Goal: Information Seeking & Learning: Learn about a topic

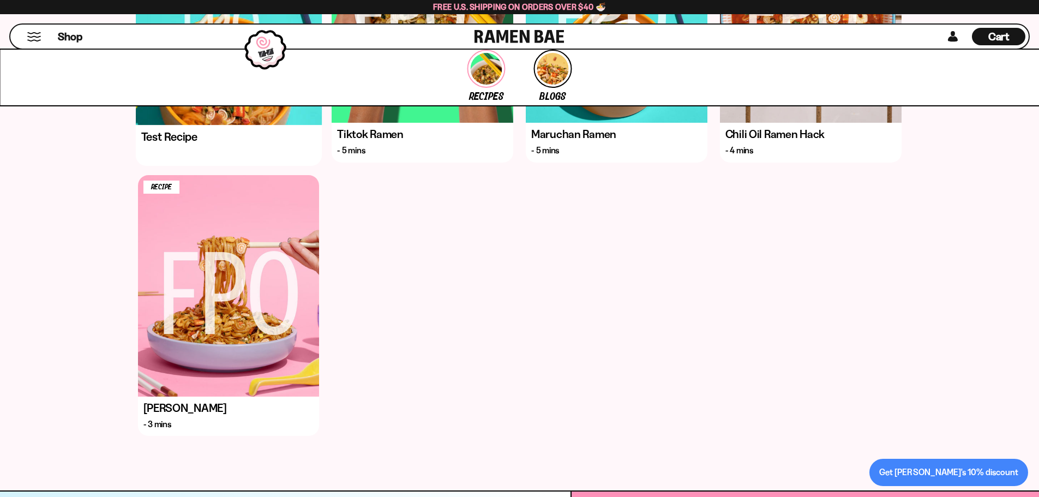
scroll to position [655, 0]
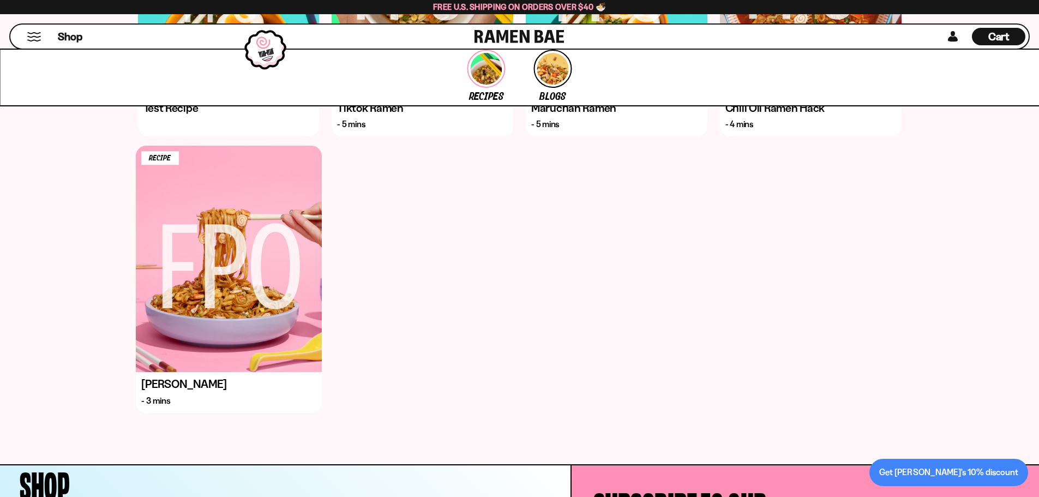
click at [264, 272] on div "Recipe" at bounding box center [228, 259] width 186 height 227
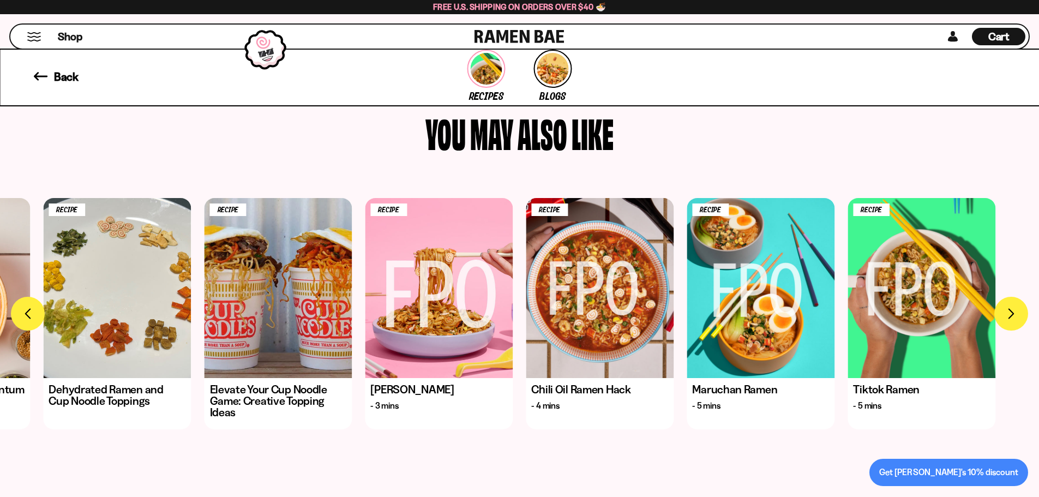
scroll to position [2026, 0]
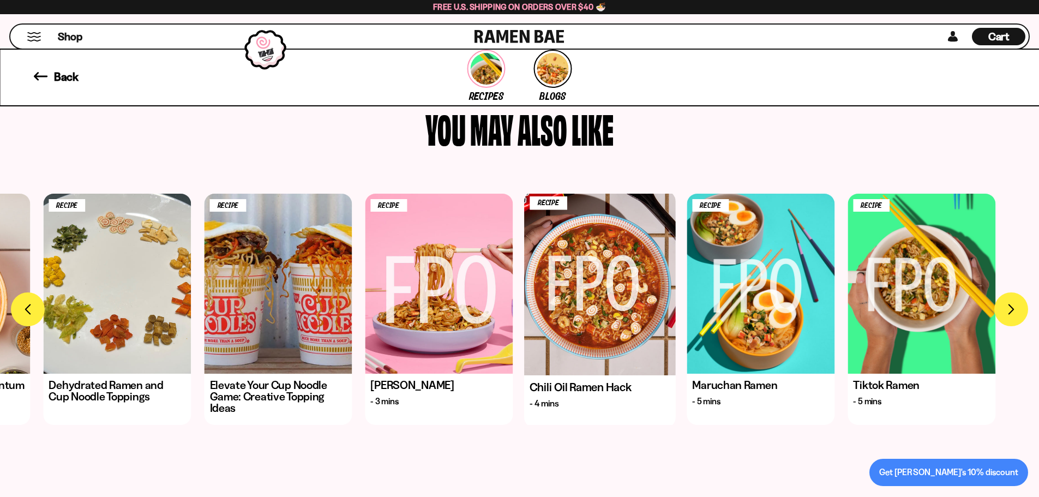
click at [611, 322] on div "Recipe" at bounding box center [600, 282] width 152 height 184
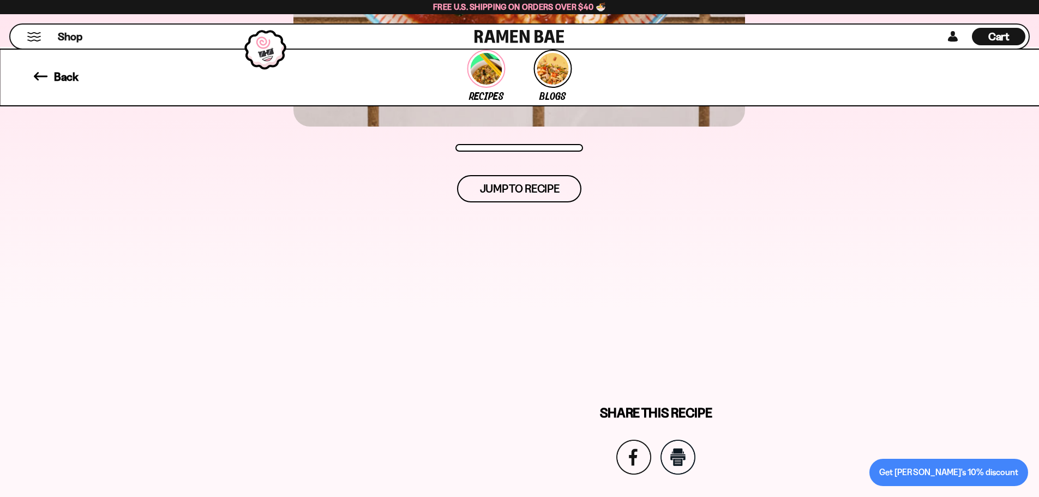
scroll to position [600, 0]
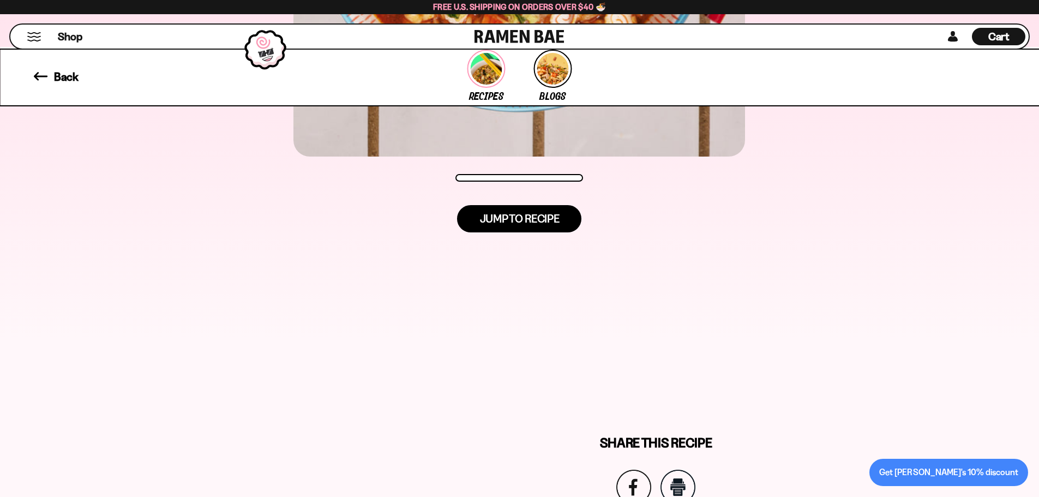
click at [527, 223] on span "Jump to recipe" at bounding box center [520, 218] width 80 height 11
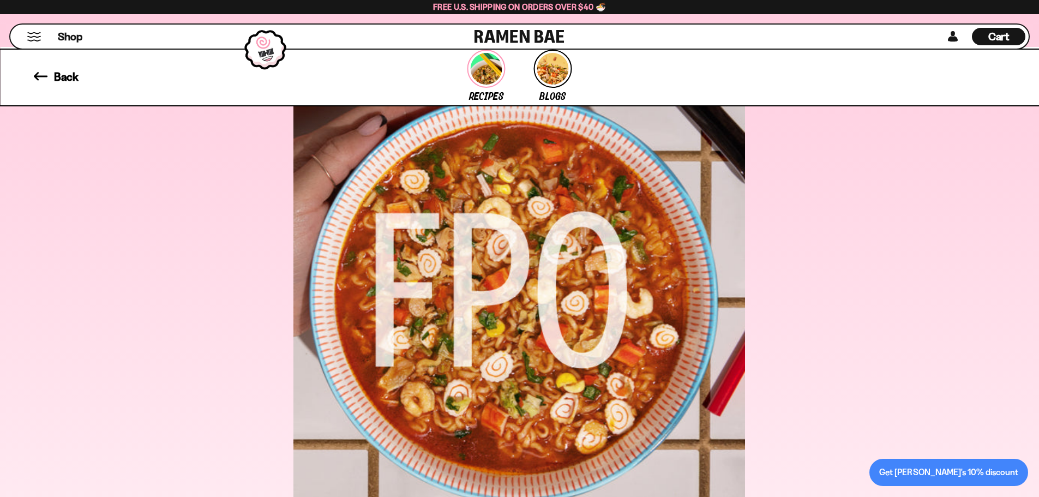
scroll to position [197, 0]
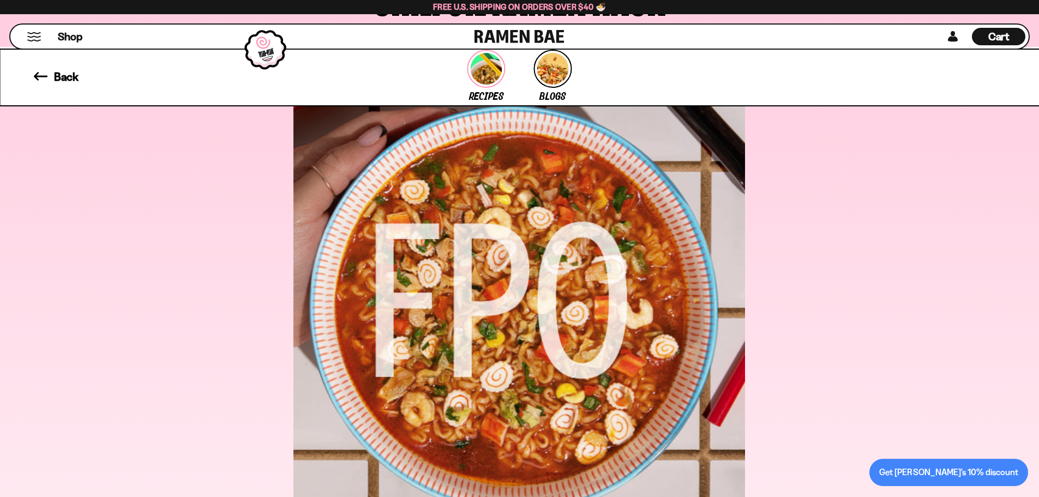
click at [536, 269] on div at bounding box center [520, 300] width 452 height 518
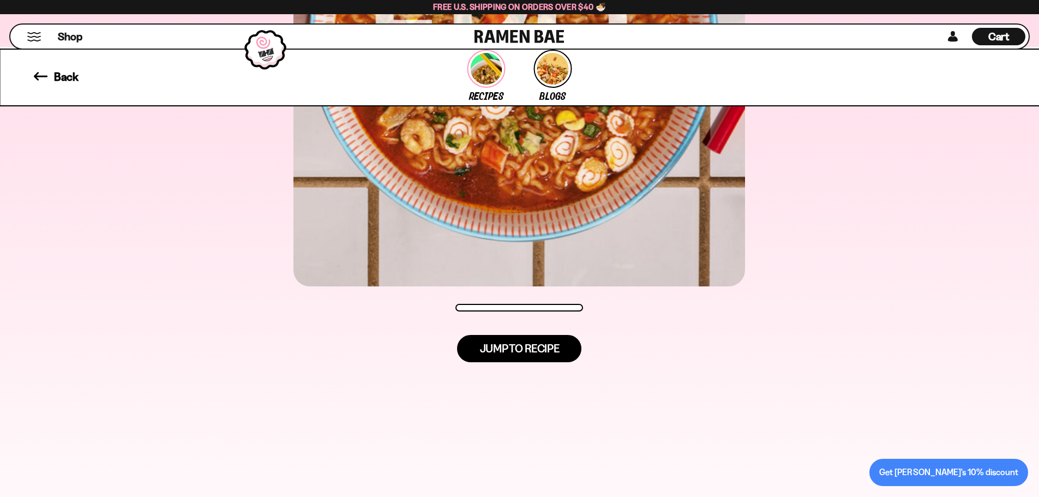
click at [528, 345] on span "Jump to recipe" at bounding box center [520, 348] width 80 height 11
click at [50, 71] on link "Back" at bounding box center [55, 75] width 45 height 11
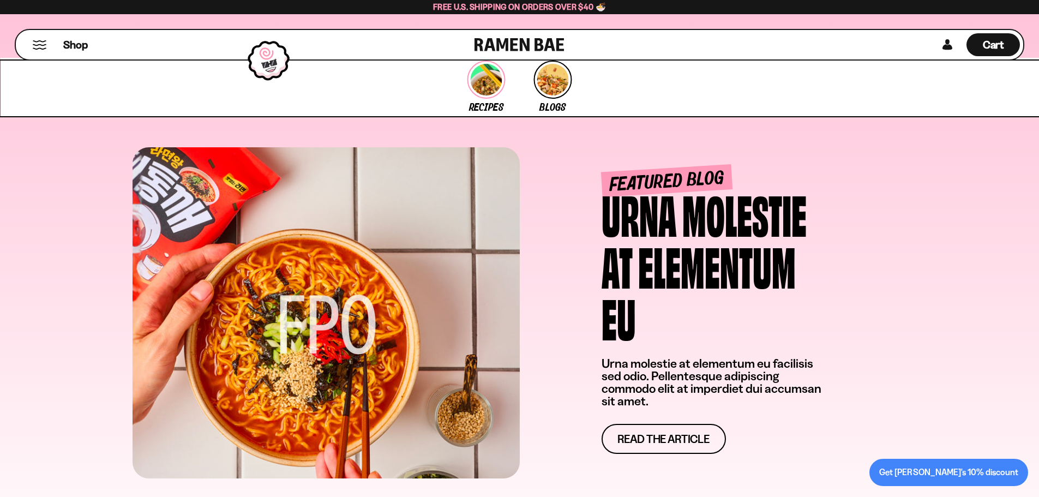
click at [39, 46] on button "Mobile Menu Trigger" at bounding box center [39, 44] width 15 height 9
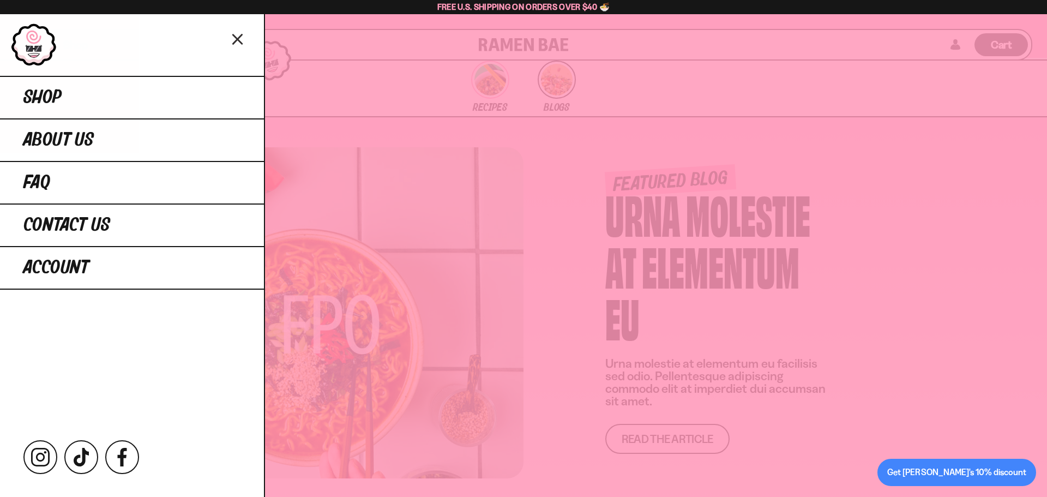
click at [34, 29] on link at bounding box center [34, 45] width 46 height 44
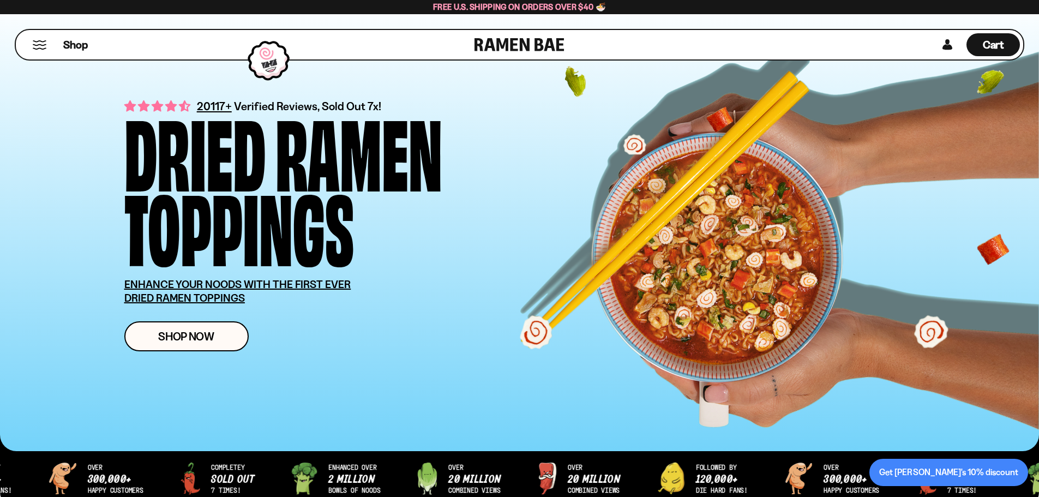
click at [44, 45] on button "Mobile Menu Trigger" at bounding box center [39, 44] width 15 height 9
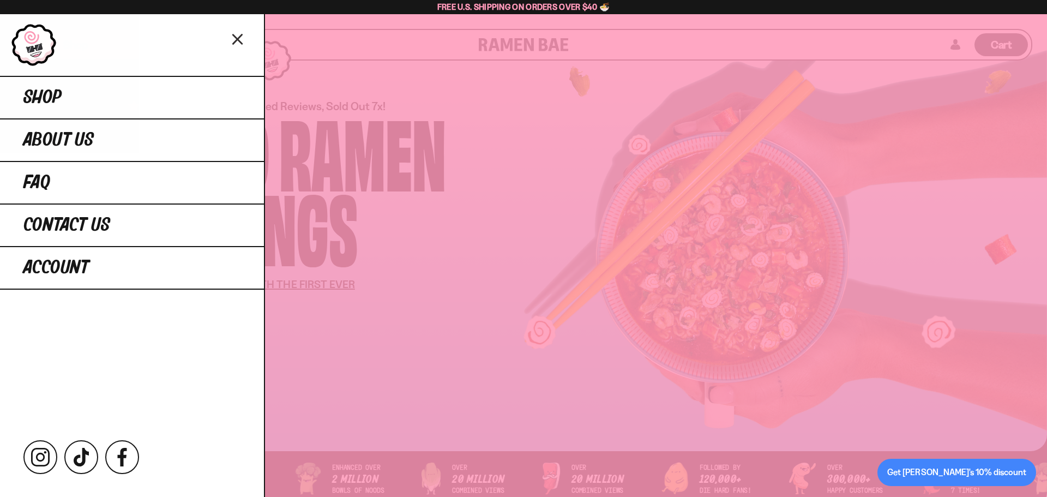
click at [310, 39] on div at bounding box center [523, 248] width 1047 height 497
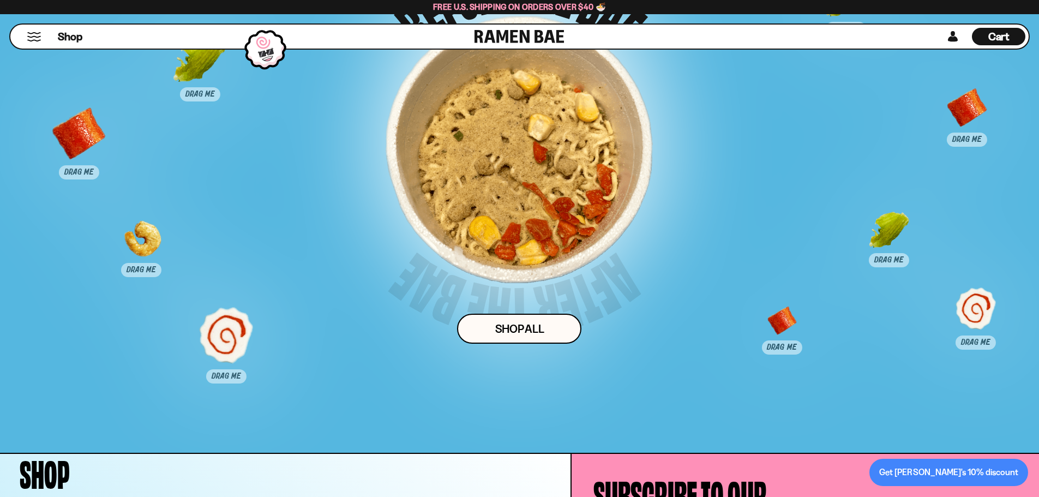
scroll to position [5652, 0]
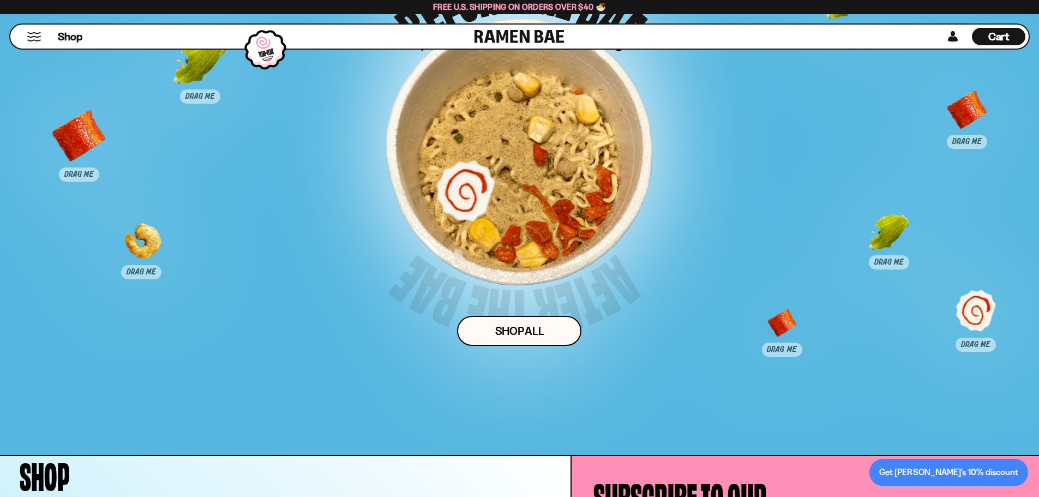
drag, startPoint x: 230, startPoint y: 351, endPoint x: 479, endPoint y: 198, distance: 292.2
click at [479, 198] on div at bounding box center [466, 190] width 54 height 54
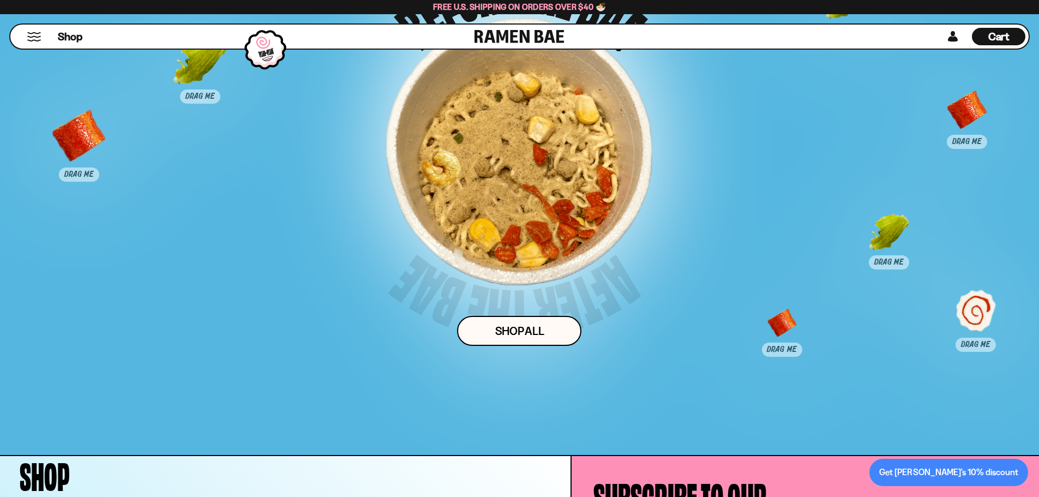
drag, startPoint x: 143, startPoint y: 255, endPoint x: 484, endPoint y: 154, distance: 355.4
click at [466, 154] on div at bounding box center [439, 177] width 54 height 54
drag, startPoint x: 897, startPoint y: 244, endPoint x: 541, endPoint y: 179, distance: 362.1
click at [581, 176] on div at bounding box center [573, 174] width 54 height 54
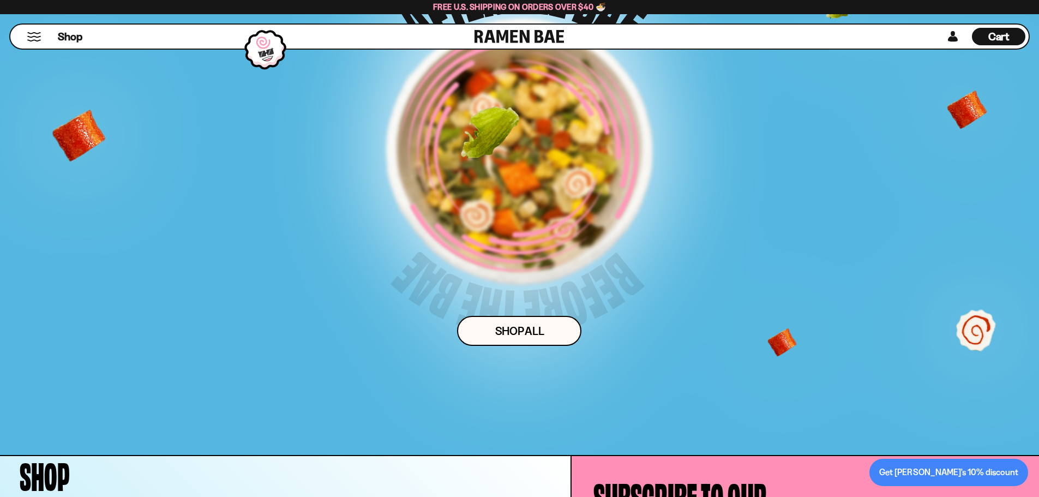
drag, startPoint x: 209, startPoint y: 91, endPoint x: 500, endPoint y: 163, distance: 299.0
click at [500, 163] on div "Drag 3 pieces of topping into the bowl for a surprise! Shop ALl" at bounding box center [520, 157] width 866 height 485
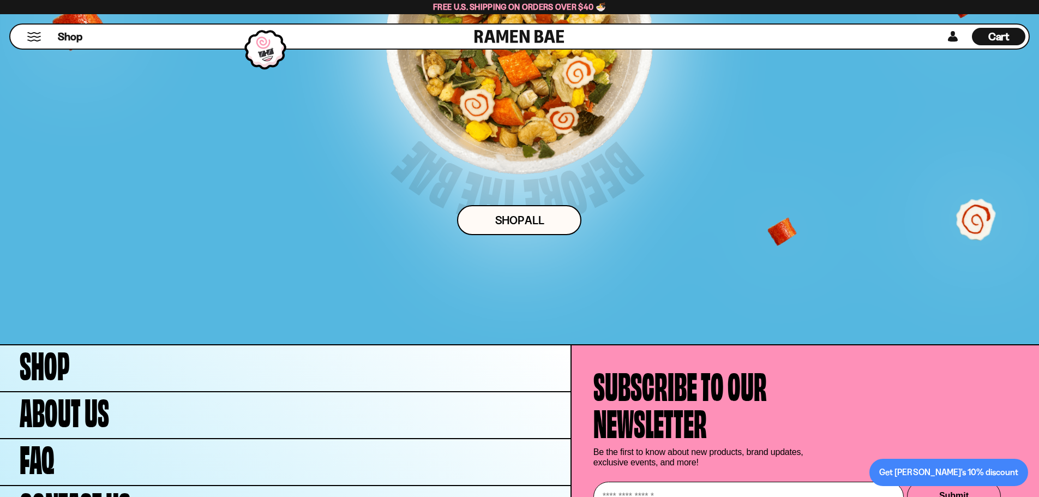
scroll to position [5870, 0]
